Goal: Transaction & Acquisition: Purchase product/service

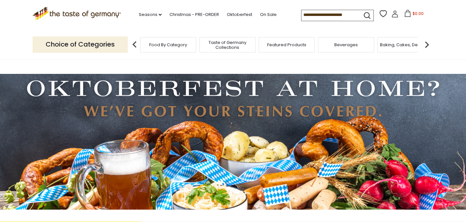
click at [396, 17] on icon at bounding box center [395, 16] width 6 height 4
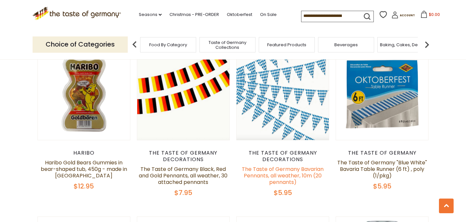
scroll to position [682, 0]
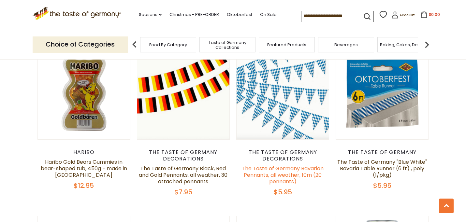
click at [280, 165] on link "The Taste of Germany Bavarian Pennants, all weather, 10m (20 pennants)" at bounding box center [283, 175] width 82 height 21
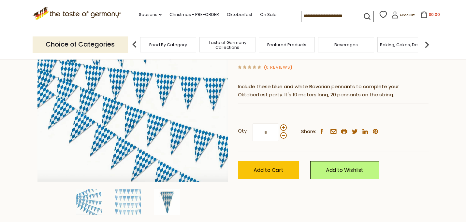
scroll to position [102, 0]
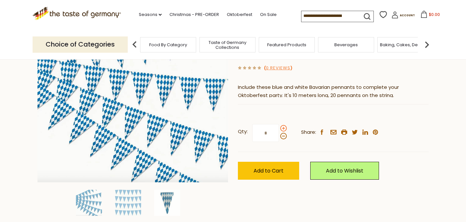
click at [283, 128] on span at bounding box center [283, 128] width 7 height 7
click at [279, 128] on input "*" at bounding box center [265, 133] width 27 height 18
click at [283, 135] on span at bounding box center [283, 136] width 7 height 7
click at [279, 135] on input "*" at bounding box center [265, 133] width 27 height 18
click at [283, 129] on span at bounding box center [283, 128] width 7 height 7
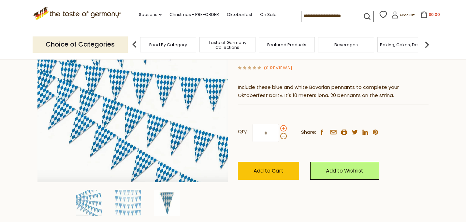
click at [279, 129] on input "*" at bounding box center [265, 133] width 27 height 18
type input "*"
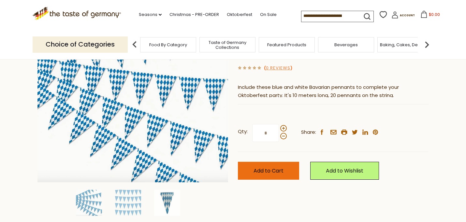
click at [282, 167] on span "Add to Cart" at bounding box center [268, 170] width 30 height 7
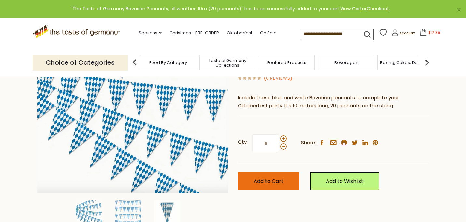
scroll to position [0, 0]
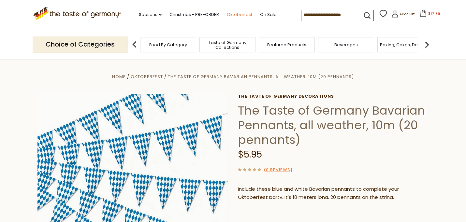
click at [240, 13] on link "Oktoberfest" at bounding box center [239, 14] width 25 height 7
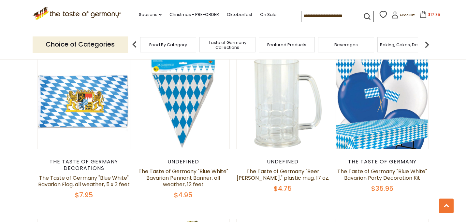
scroll to position [1007, 0]
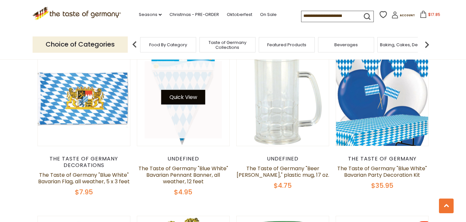
click at [183, 90] on button "Quick View" at bounding box center [183, 97] width 44 height 15
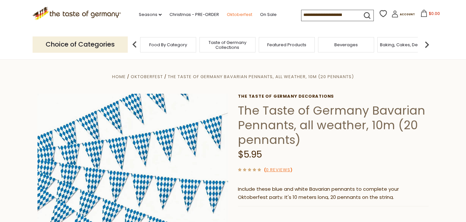
click at [244, 13] on link "Oktoberfest" at bounding box center [239, 14] width 25 height 7
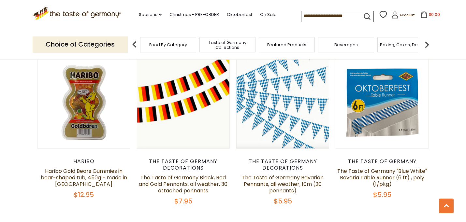
scroll to position [674, 0]
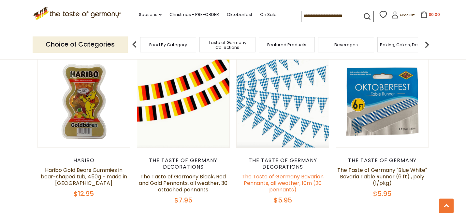
click at [282, 173] on link "The Taste of Germany Bavarian Pennants, all weather, 10m (20 pennants)" at bounding box center [283, 183] width 82 height 21
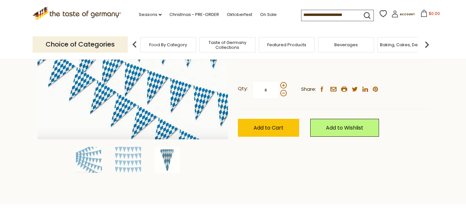
scroll to position [155, 0]
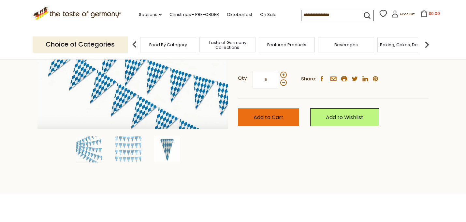
click at [271, 117] on span "Add to Cart" at bounding box center [268, 117] width 30 height 7
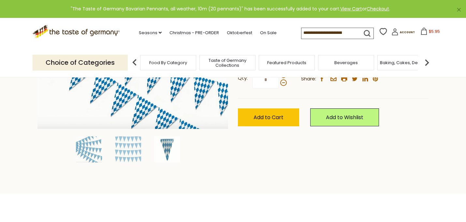
click at [431, 32] on span "$5.95" at bounding box center [434, 32] width 11 height 6
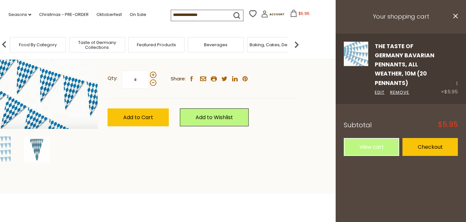
click at [455, 77] on div "1 × $5.95" at bounding box center [449, 69] width 17 height 54
click at [453, 74] on div "1 × $5.95" at bounding box center [449, 69] width 17 height 54
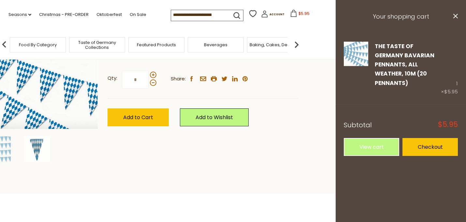
click at [458, 17] on h3 "Your shopping cart" at bounding box center [400, 17] width 130 height 34
click at [456, 17] on icon at bounding box center [455, 16] width 5 height 5
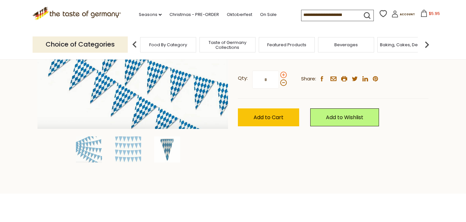
click at [284, 74] on span at bounding box center [283, 75] width 7 height 7
click at [279, 74] on input "*" at bounding box center [265, 80] width 27 height 18
type input "*"
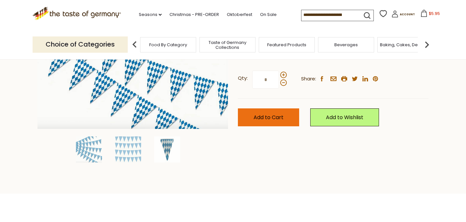
click at [266, 116] on span "Add to Cart" at bounding box center [268, 117] width 30 height 7
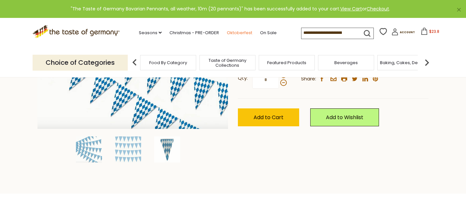
click at [246, 31] on link "Oktoberfest" at bounding box center [239, 32] width 25 height 7
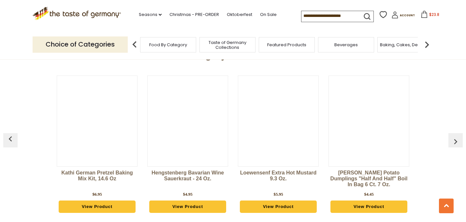
scroll to position [1732, 0]
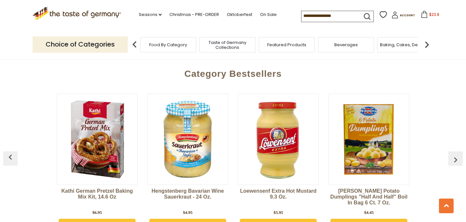
click at [191, 219] on link "View Product" at bounding box center [187, 225] width 77 height 12
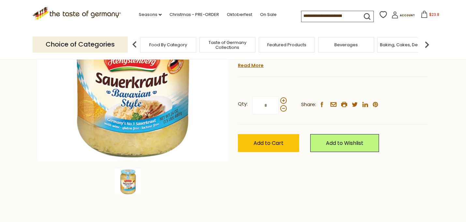
scroll to position [131, 0]
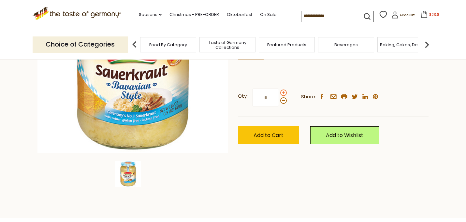
click at [282, 92] on span at bounding box center [283, 93] width 7 height 7
click at [279, 92] on input "*" at bounding box center [265, 98] width 27 height 18
click at [282, 92] on span at bounding box center [283, 93] width 7 height 7
click at [279, 92] on input "*" at bounding box center [265, 98] width 27 height 18
click at [282, 101] on span at bounding box center [283, 100] width 7 height 7
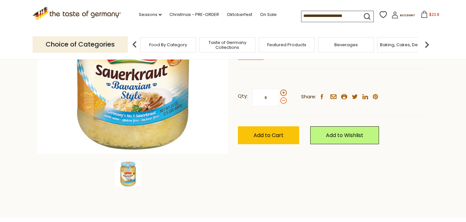
click at [279, 101] on input "*" at bounding box center [265, 98] width 27 height 18
type input "*"
click at [267, 134] on span "Add to Cart" at bounding box center [268, 135] width 30 height 7
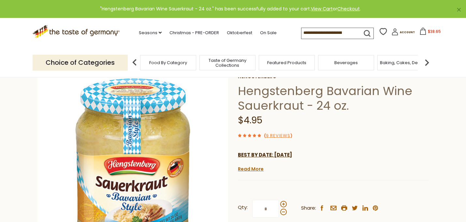
scroll to position [0, 0]
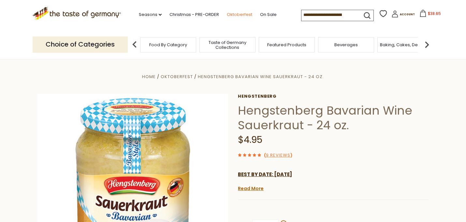
click at [243, 15] on link "Oktoberfest" at bounding box center [239, 14] width 25 height 7
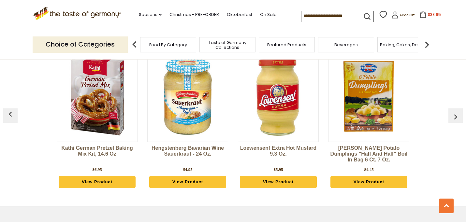
scroll to position [1774, 0]
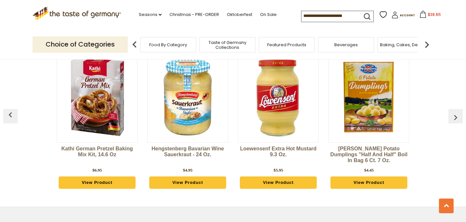
click at [280, 177] on link "View Product" at bounding box center [278, 183] width 77 height 12
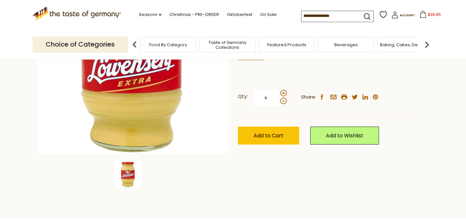
scroll to position [130, 0]
click at [284, 93] on span at bounding box center [283, 93] width 7 height 7
click at [279, 93] on input "*" at bounding box center [265, 98] width 27 height 18
type input "*"
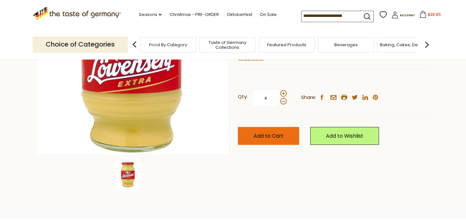
click at [270, 135] on span "Add to Cart" at bounding box center [268, 135] width 30 height 7
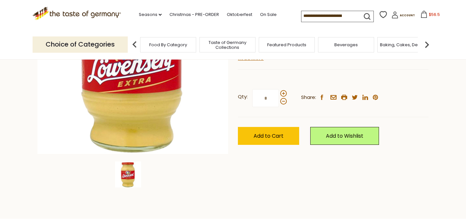
click at [165, 50] on div "Food By Category" at bounding box center [168, 44] width 56 height 15
click at [166, 43] on span "Food By Category" at bounding box center [168, 44] width 38 height 5
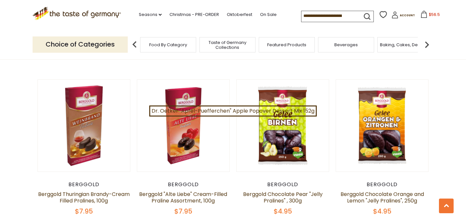
scroll to position [214, 0]
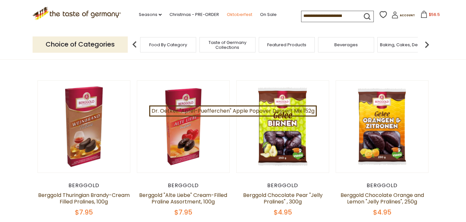
click at [244, 15] on link "Oktoberfest" at bounding box center [239, 14] width 25 height 7
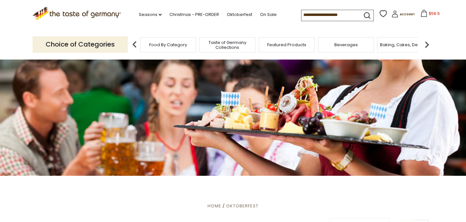
click at [426, 42] on img at bounding box center [426, 44] width 13 height 13
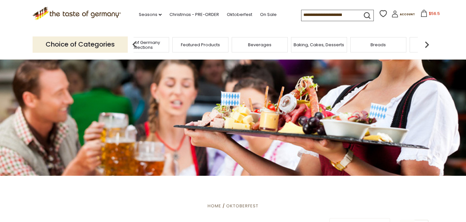
click at [426, 42] on img at bounding box center [426, 44] width 13 height 13
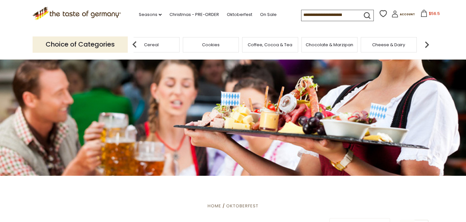
click at [426, 42] on img at bounding box center [426, 44] width 13 height 13
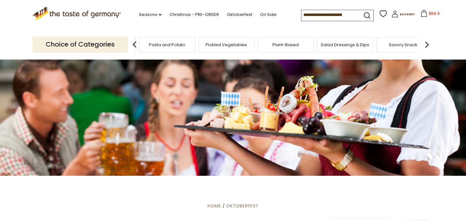
click at [426, 42] on img at bounding box center [426, 44] width 13 height 13
click at [191, 48] on div "Sausages" at bounding box center [205, 44] width 56 height 15
click at [202, 43] on span "Sausages" at bounding box center [204, 44] width 21 height 5
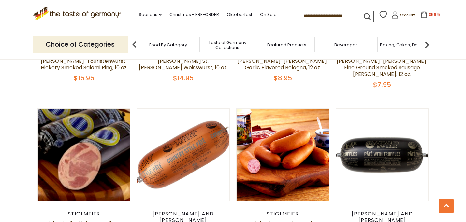
scroll to position [822, 0]
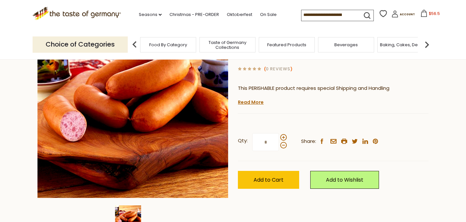
scroll to position [87, 0]
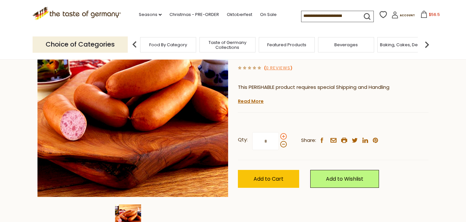
click at [282, 135] on span at bounding box center [283, 136] width 7 height 7
click at [279, 135] on input "*" at bounding box center [265, 141] width 27 height 18
type input "*"
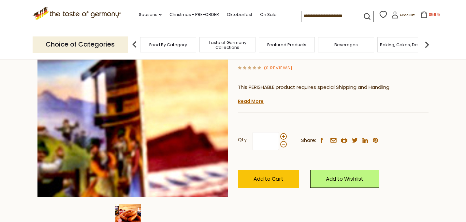
type input "*"
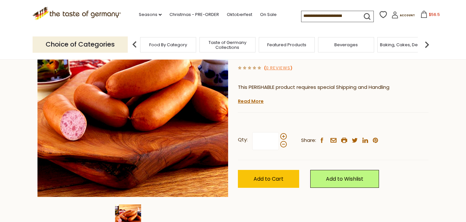
type input "*"
click at [270, 182] on span "Add to Cart" at bounding box center [268, 178] width 30 height 7
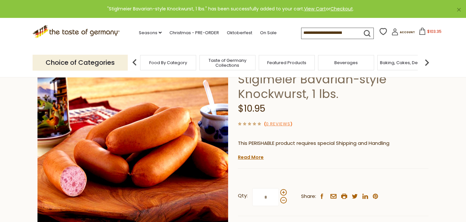
scroll to position [0, 0]
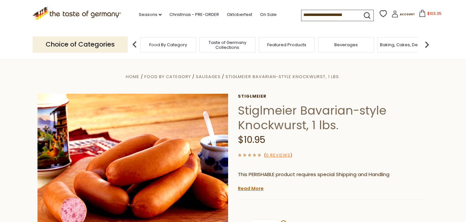
click at [424, 42] on img at bounding box center [426, 44] width 13 height 13
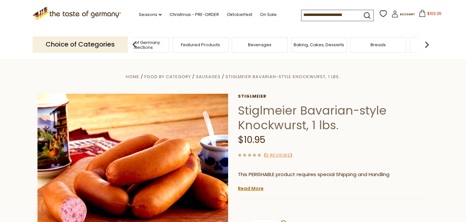
click at [424, 42] on img at bounding box center [426, 44] width 13 height 13
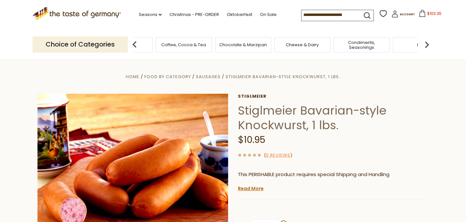
click at [424, 42] on img at bounding box center [426, 44] width 13 height 13
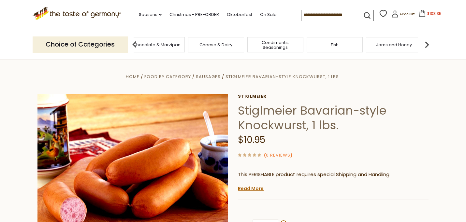
click at [424, 42] on img at bounding box center [426, 44] width 13 height 13
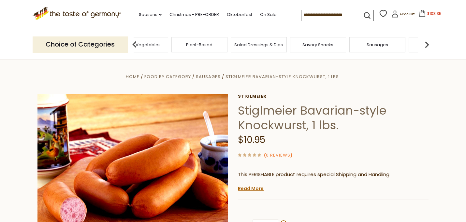
click at [424, 42] on img at bounding box center [426, 44] width 13 height 13
click at [196, 49] on div "Sausages" at bounding box center [205, 44] width 56 height 15
click at [213, 44] on span "Sausages" at bounding box center [209, 44] width 21 height 5
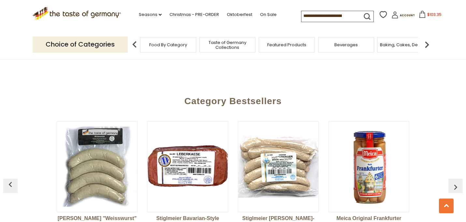
scroll to position [1763, 0]
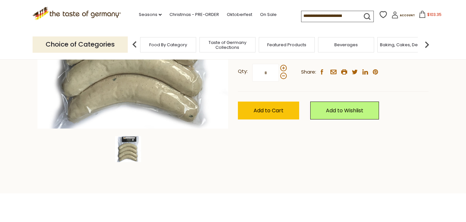
scroll to position [148, 0]
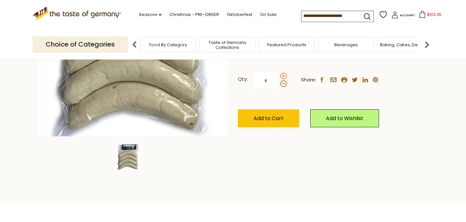
click at [283, 75] on span at bounding box center [283, 76] width 7 height 7
click at [279, 75] on input "*" at bounding box center [265, 81] width 27 height 18
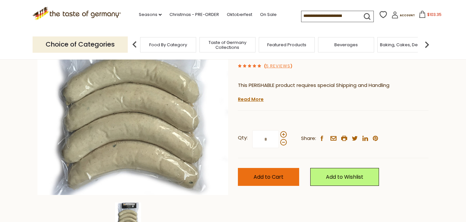
scroll to position [90, 0]
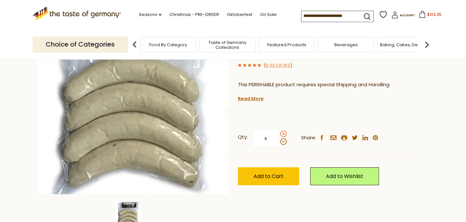
click at [282, 135] on span at bounding box center [283, 134] width 7 height 7
click at [279, 135] on input "*" at bounding box center [265, 139] width 27 height 18
type input "*"
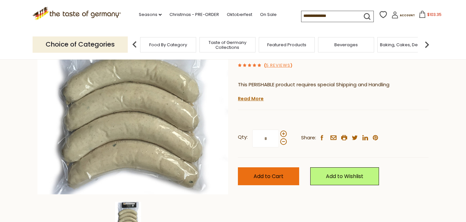
type input "*"
click at [266, 178] on span "Add to Cart" at bounding box center [268, 176] width 30 height 7
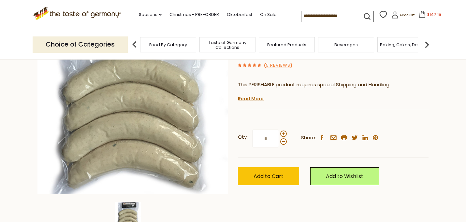
click at [428, 43] on img at bounding box center [426, 44] width 13 height 13
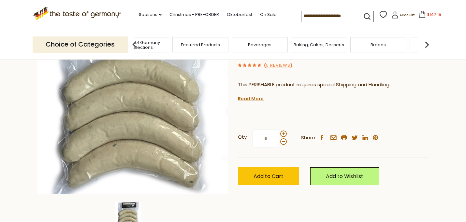
click at [428, 43] on img at bounding box center [426, 44] width 13 height 13
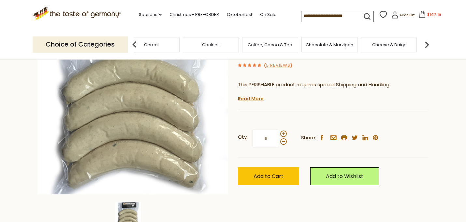
click at [428, 43] on img at bounding box center [426, 44] width 13 height 13
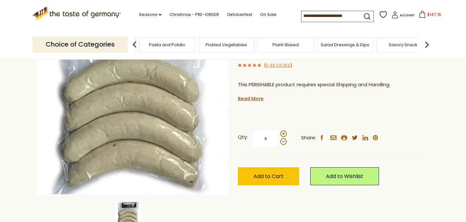
click at [428, 43] on img at bounding box center [426, 44] width 13 height 13
click at [378, 44] on span "Sausages" at bounding box center [381, 44] width 21 height 5
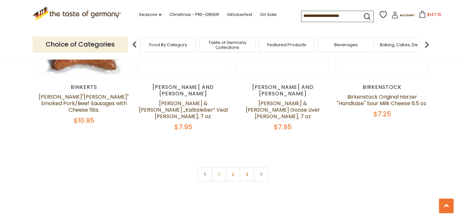
scroll to position [1609, 0]
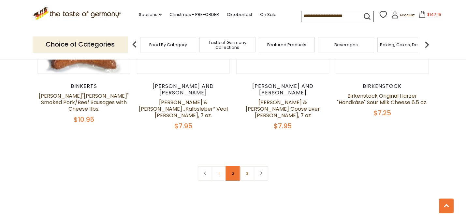
click at [228, 166] on link "2" at bounding box center [233, 173] width 15 height 15
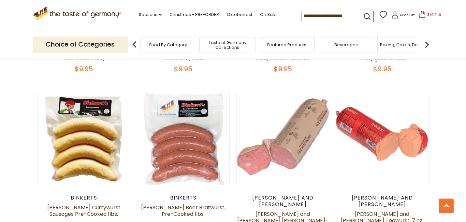
scroll to position [636, 0]
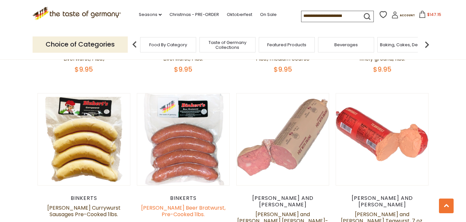
click at [186, 204] on link "[PERSON_NAME] Beer Bratwurst, Pre-Cooked 1lbs." at bounding box center [183, 211] width 84 height 14
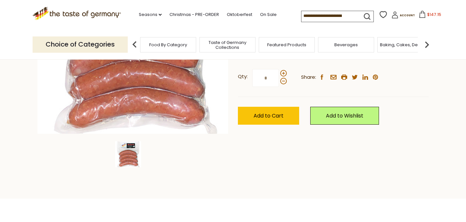
scroll to position [157, 0]
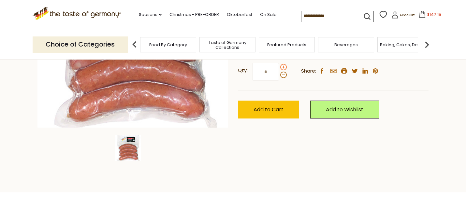
click at [283, 66] on span at bounding box center [283, 67] width 7 height 7
click at [279, 66] on input "*" at bounding box center [265, 72] width 27 height 18
type input "*"
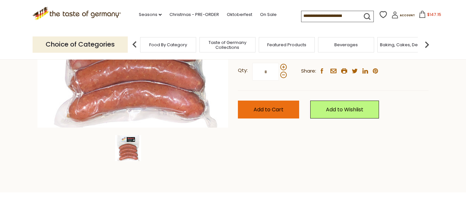
type input "*"
click at [263, 109] on span "Add to Cart" at bounding box center [268, 109] width 30 height 7
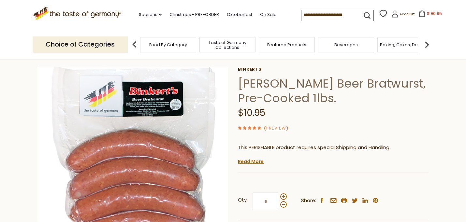
scroll to position [24, 0]
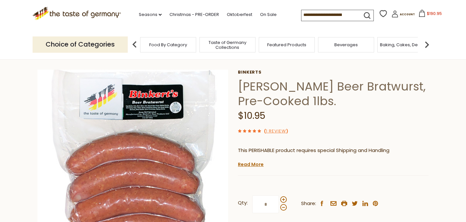
click at [426, 47] on img at bounding box center [426, 44] width 13 height 13
click at [344, 15] on input at bounding box center [328, 14] width 55 height 9
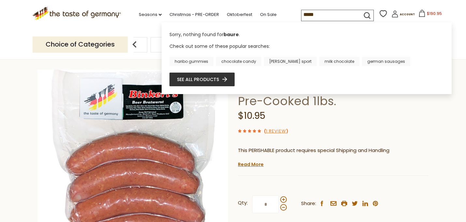
type input "*****"
click at [368, 15] on icon "submit" at bounding box center [366, 15] width 9 height 9
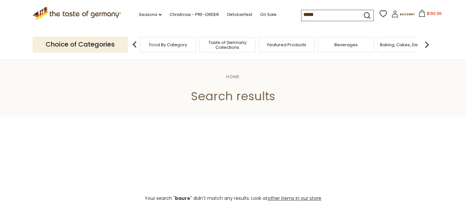
click at [339, 13] on input "*****" at bounding box center [328, 14] width 55 height 9
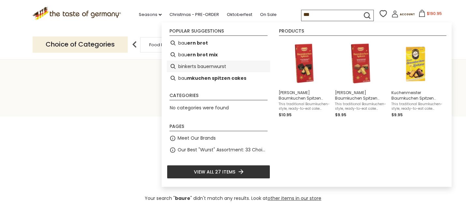
click at [197, 66] on li "binkerts bauernwurst" at bounding box center [218, 67] width 103 height 12
type input "**********"
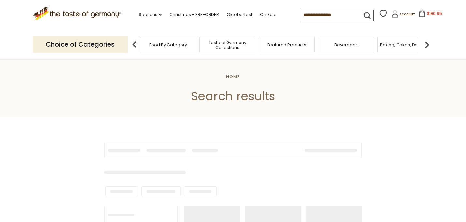
type input "**********"
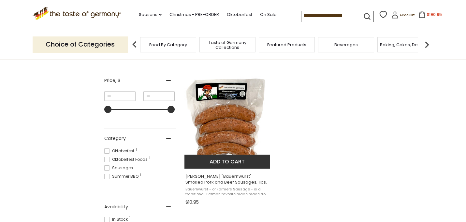
scroll to position [110, 0]
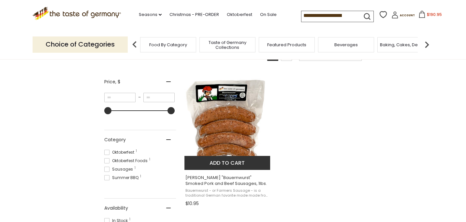
click at [226, 160] on button "Add to cart" at bounding box center [227, 163] width 86 height 14
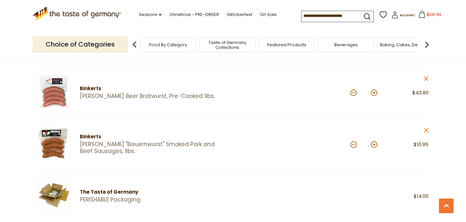
scroll to position [336, 0]
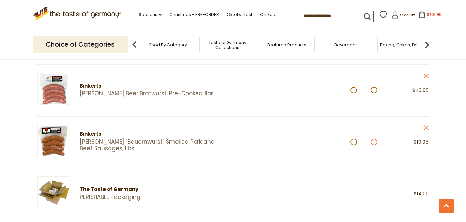
click at [374, 141] on button at bounding box center [374, 142] width 7 height 7
type input "*"
click at [374, 141] on section "Product Info Options Quantity Price The Taste of Germany Decorations The Taste …" at bounding box center [233, 130] width 466 height 731
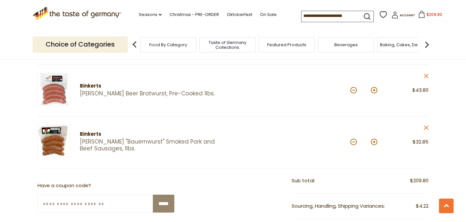
click at [374, 141] on button at bounding box center [374, 142] width 7 height 7
type input "*"
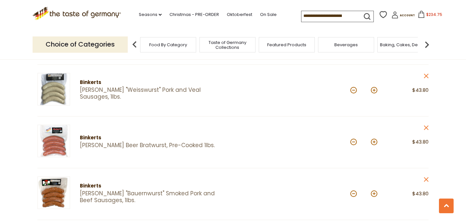
scroll to position [283, 0]
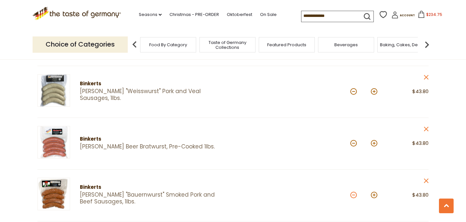
click at [352, 195] on button at bounding box center [353, 195] width 7 height 7
type input "*"
click at [354, 143] on button at bounding box center [353, 143] width 7 height 7
type input "*"
click at [354, 91] on button at bounding box center [353, 91] width 7 height 7
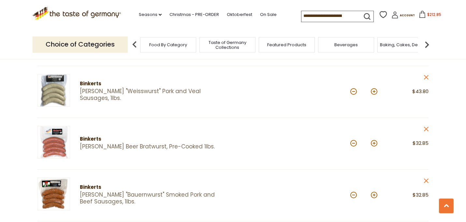
type input "*"
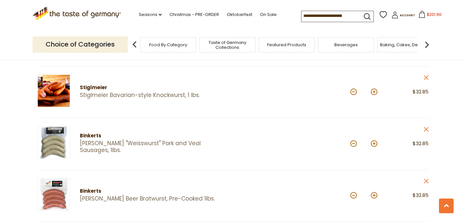
scroll to position [230, 0]
click at [374, 144] on button at bounding box center [374, 144] width 7 height 7
type input "*"
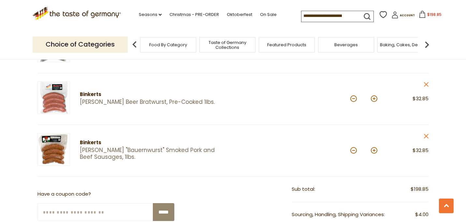
scroll to position [330, 0]
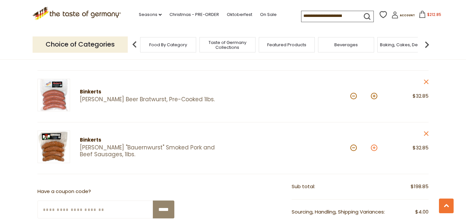
click at [375, 147] on button at bounding box center [374, 148] width 7 height 7
type input "*"
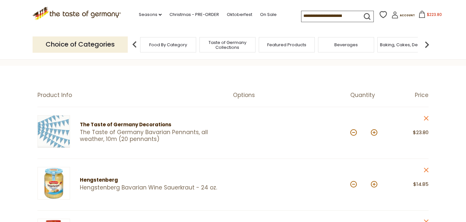
scroll to position [0, 0]
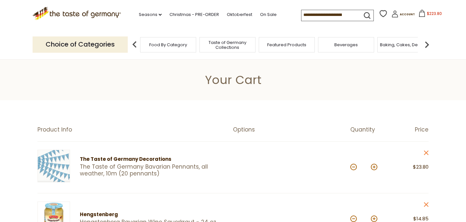
click at [425, 45] on img at bounding box center [426, 44] width 13 height 13
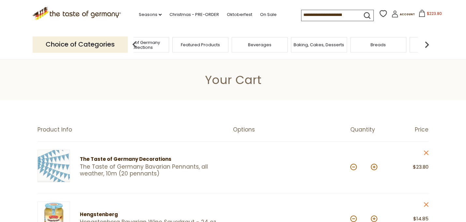
click at [425, 45] on img at bounding box center [426, 44] width 13 height 13
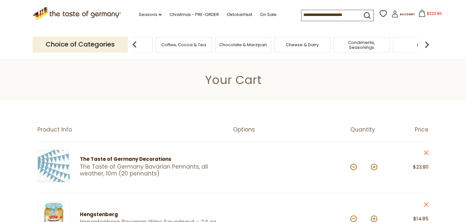
click at [425, 45] on img at bounding box center [426, 44] width 13 height 13
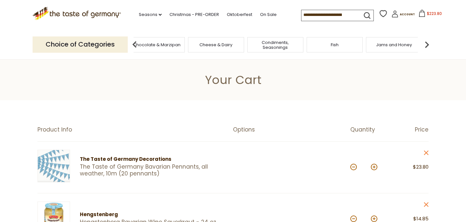
click at [425, 45] on img at bounding box center [426, 44] width 13 height 13
click at [250, 43] on span "Fish" at bounding box center [248, 44] width 8 height 5
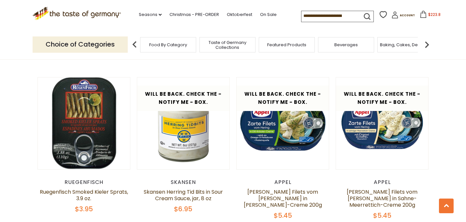
scroll to position [1119, 0]
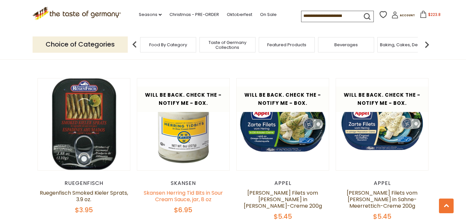
click at [178, 189] on link "Skansen Herring Tid Bits in Sour Cream Sauce, jar, 8 oz" at bounding box center [183, 196] width 79 height 14
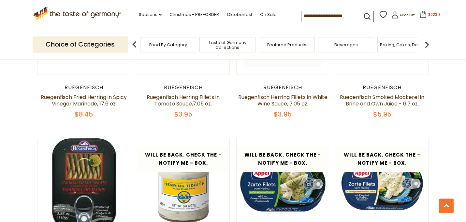
scroll to position [1057, 0]
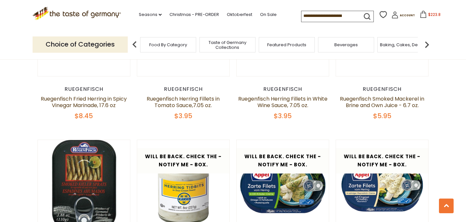
click at [429, 44] on img at bounding box center [426, 44] width 13 height 13
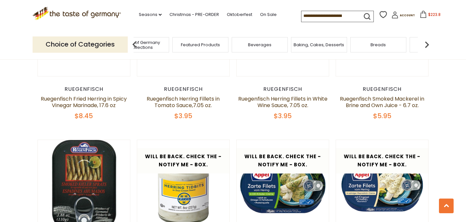
click at [429, 43] on img at bounding box center [426, 44] width 13 height 13
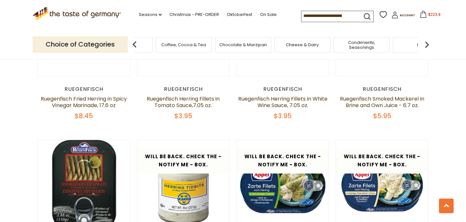
click at [429, 43] on img at bounding box center [426, 44] width 13 height 13
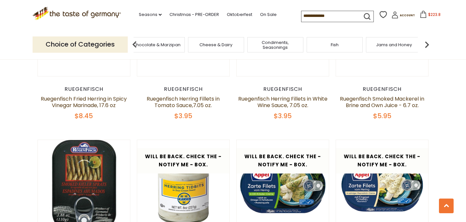
click at [429, 43] on img at bounding box center [426, 44] width 13 height 13
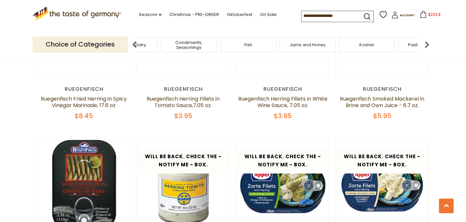
click at [429, 43] on img at bounding box center [426, 44] width 13 height 13
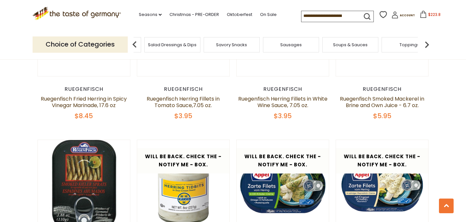
click at [429, 43] on img at bounding box center [426, 44] width 13 height 13
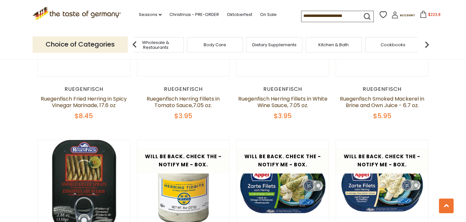
click at [429, 43] on img at bounding box center [426, 44] width 13 height 13
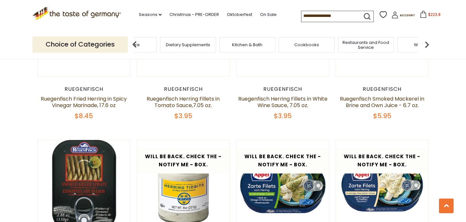
click at [337, 17] on input at bounding box center [328, 15] width 55 height 9
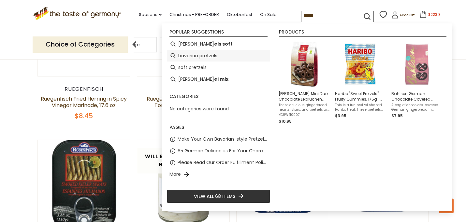
click at [193, 56] on li "bavarian pretzels" at bounding box center [218, 56] width 103 height 12
type input "**********"
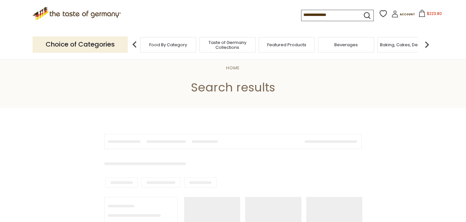
type input "**********"
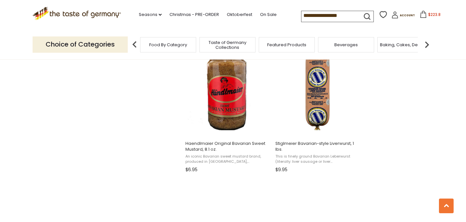
scroll to position [856, 0]
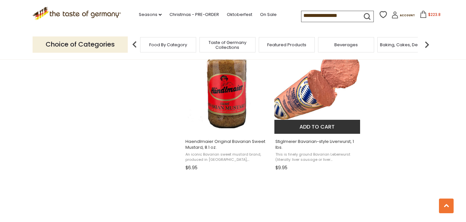
click at [325, 131] on button "Add to cart" at bounding box center [317, 127] width 86 height 14
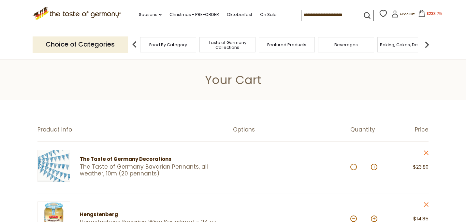
click at [338, 14] on input at bounding box center [328, 14] width 55 height 9
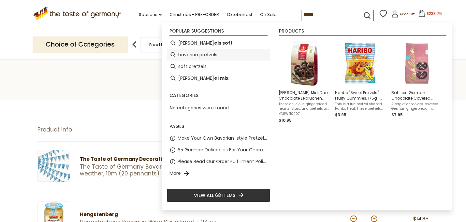
click at [196, 56] on li "bavarian pretzels" at bounding box center [218, 55] width 103 height 12
type input "**********"
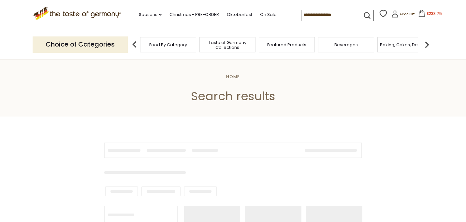
type input "**********"
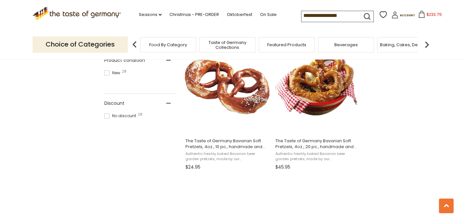
scroll to position [425, 0]
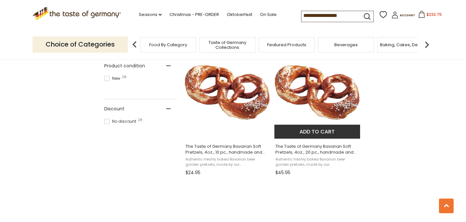
click at [308, 133] on button "Add to cart" at bounding box center [317, 132] width 86 height 14
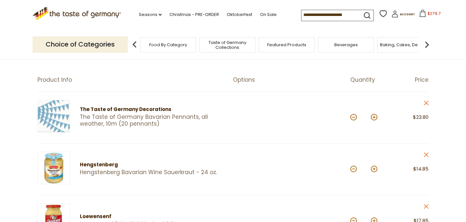
scroll to position [52, 0]
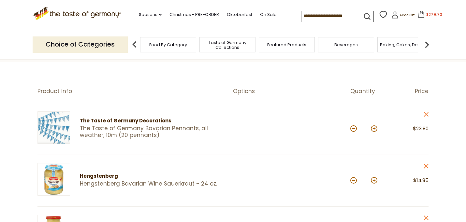
scroll to position [37, 0]
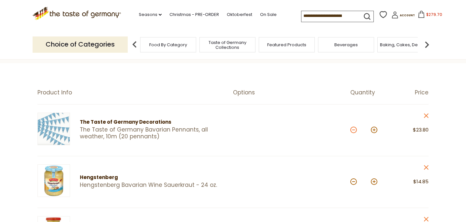
click at [353, 128] on button at bounding box center [353, 130] width 7 height 7
type input "*"
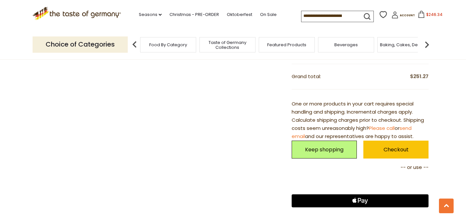
scroll to position [743, 0]
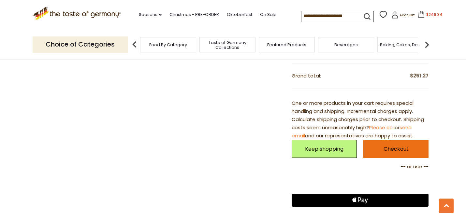
click at [389, 149] on link "Checkout" at bounding box center [395, 149] width 65 height 18
